Goal: Find specific page/section: Find specific page/section

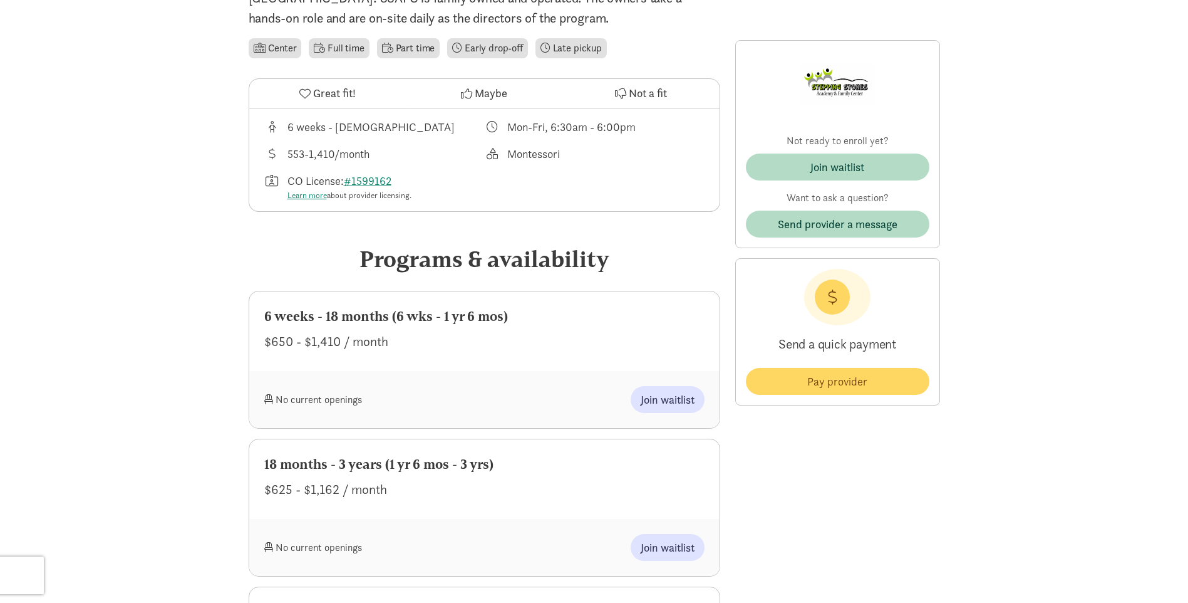
scroll to position [251, 0]
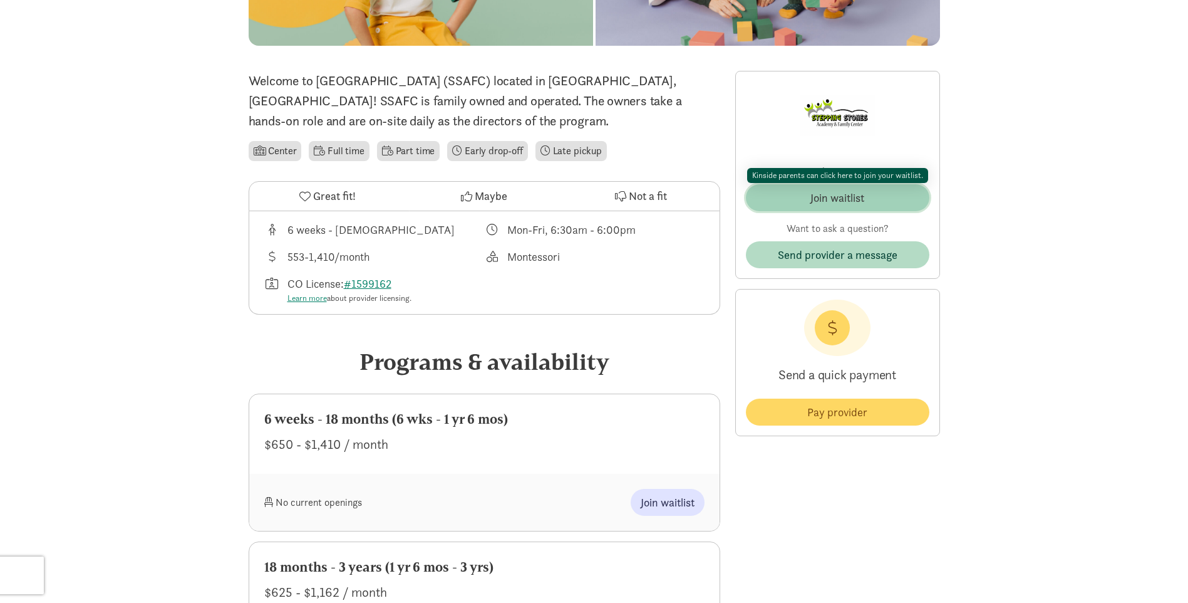
click at [791, 201] on span "Join waitlist" at bounding box center [837, 197] width 163 height 17
click at [758, 202] on span "Join waitlist" at bounding box center [837, 197] width 163 height 17
click at [814, 193] on div "Join waitlist" at bounding box center [838, 197] width 54 height 17
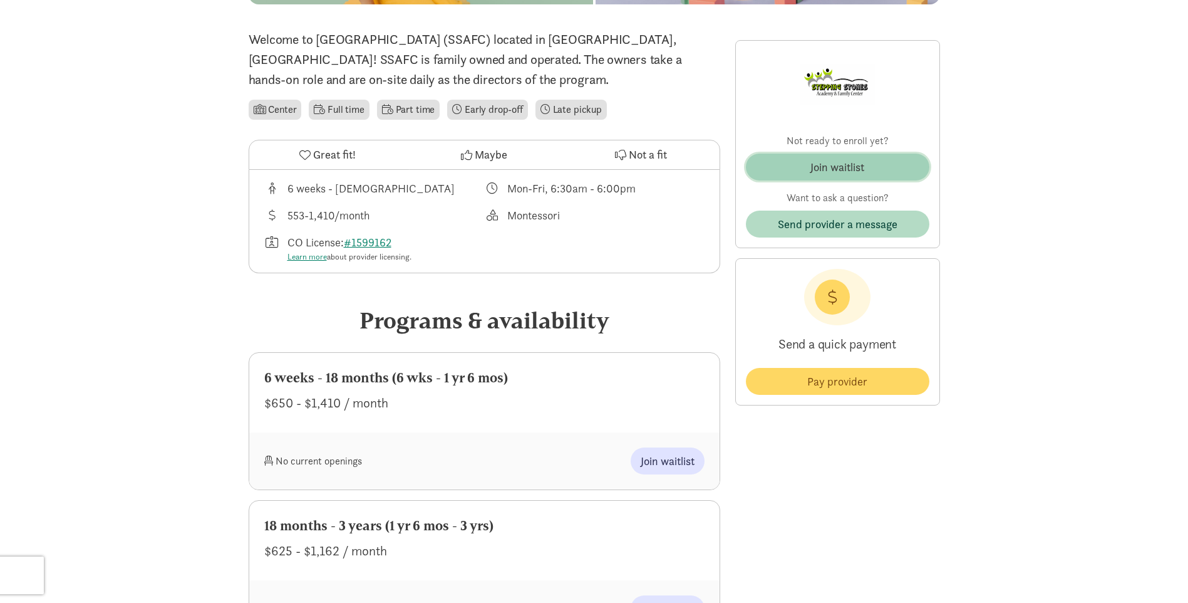
scroll to position [376, 0]
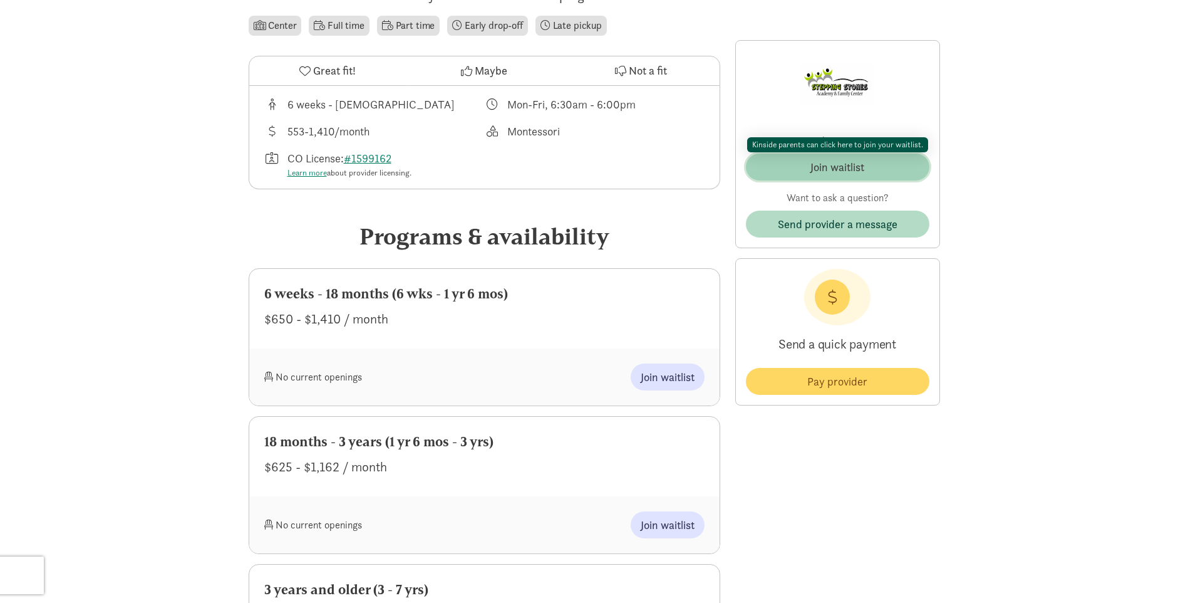
click at [829, 170] on div "Join waitlist" at bounding box center [838, 166] width 54 height 17
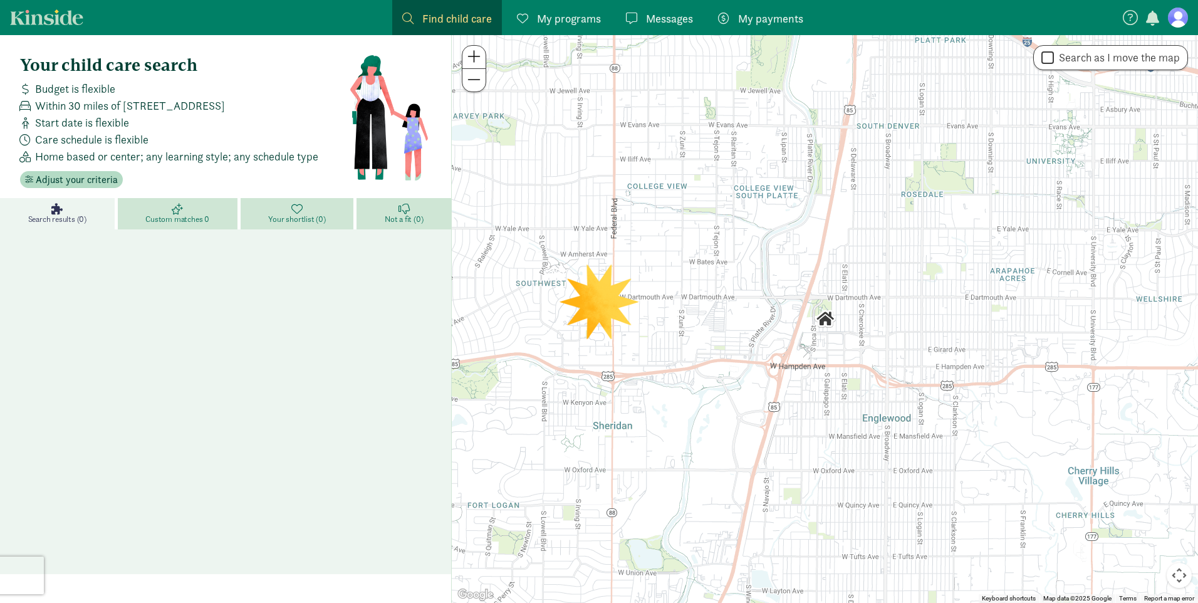
click at [1176, 30] on nav "Find child care Find My programs Programs Messages Messages My payments Pay" at bounding box center [599, 17] width 1198 height 35
click at [1177, 21] on figure at bounding box center [1178, 18] width 20 height 20
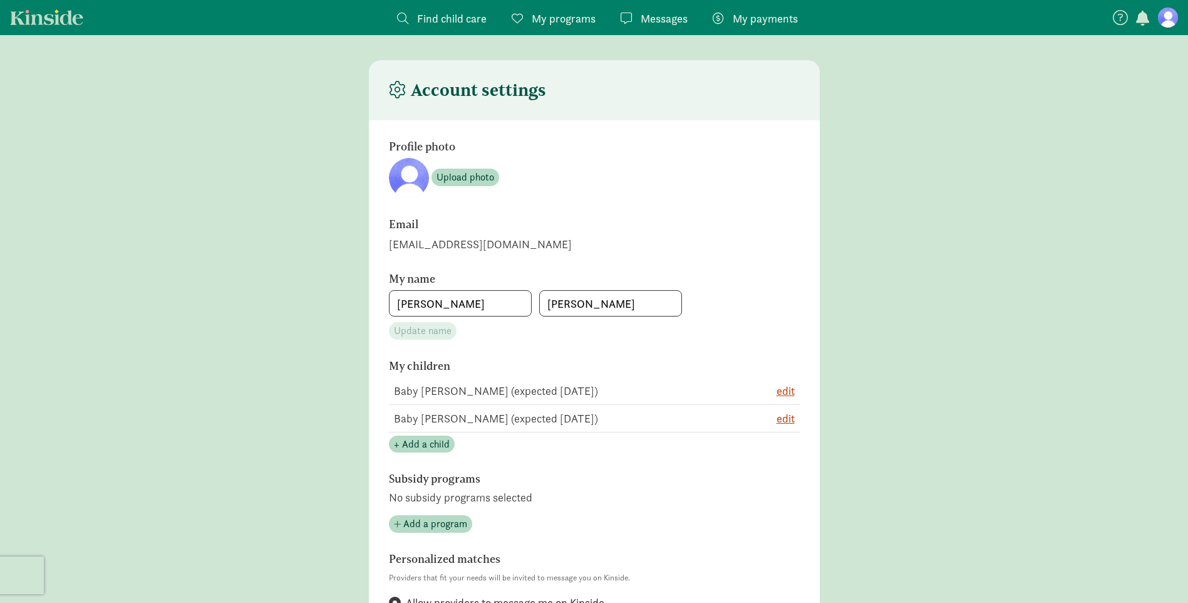
click at [571, 16] on span "My programs" at bounding box center [564, 18] width 64 height 17
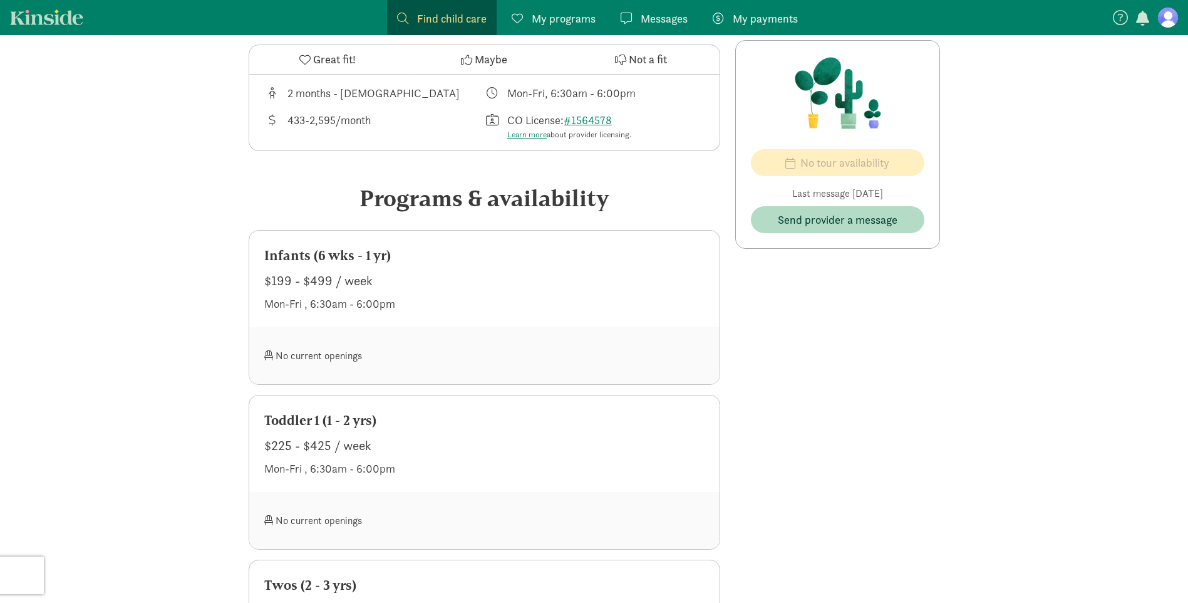
scroll to position [438, 0]
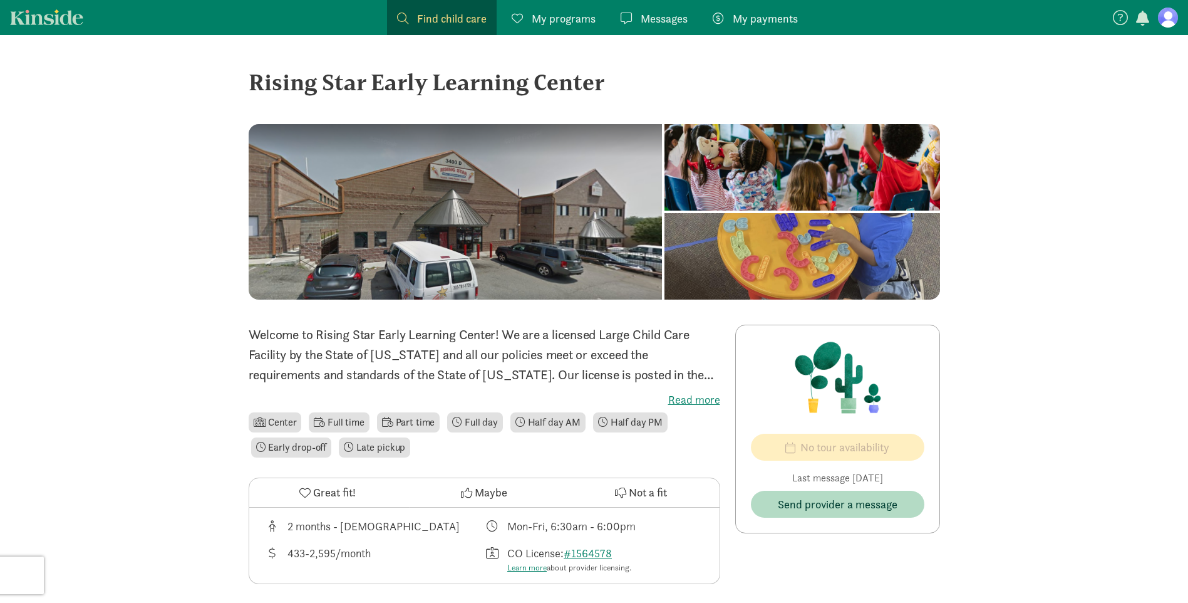
click at [570, 16] on span "My programs" at bounding box center [564, 18] width 64 height 17
